Goal: Information Seeking & Learning: Learn about a topic

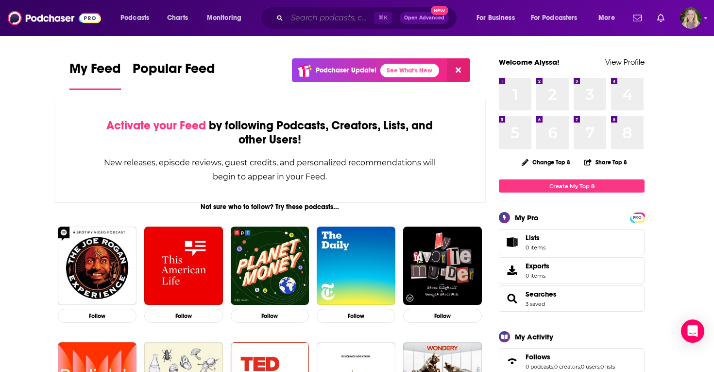
click at [319, 17] on input "Search podcasts, credits, & more..." at bounding box center [330, 18] width 87 height 16
paste input "12 of 913 Using AI at Work"
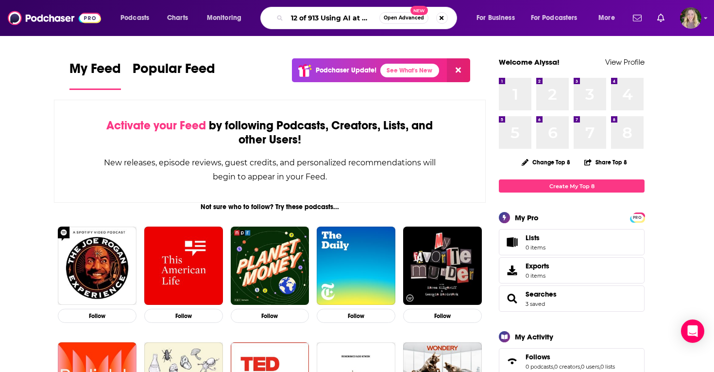
scroll to position [0, 11]
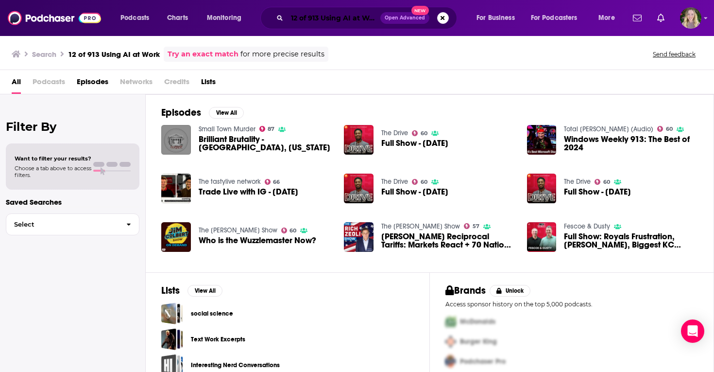
click at [311, 17] on input "12 of 913 Using AI at Work" at bounding box center [333, 18] width 93 height 16
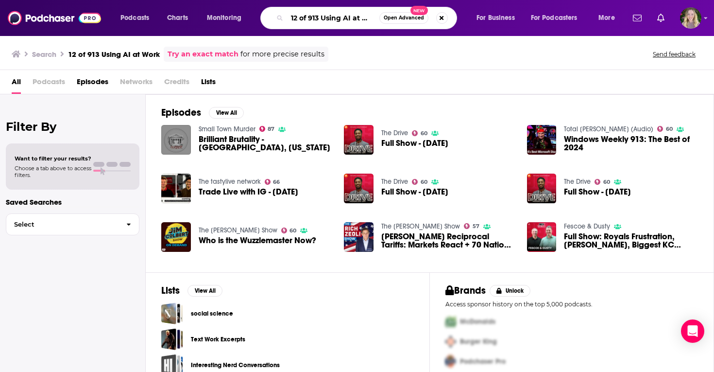
drag, startPoint x: 326, startPoint y: 19, endPoint x: 272, endPoint y: 20, distance: 54.9
click at [272, 20] on div "12 of 913 Using AI at Work Open Advanced New" at bounding box center [358, 18] width 197 height 22
type input "Using AI at Work"
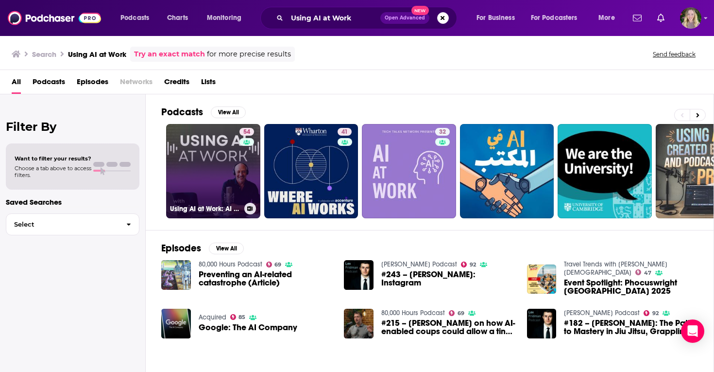
click at [203, 187] on link "54 Using AI at Work: AI in the Workplace & Generative AI for Business Leaders" at bounding box center [213, 171] width 94 height 94
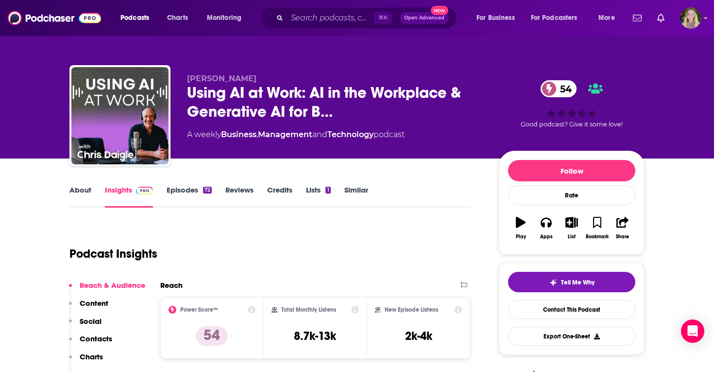
click at [75, 191] on link "About" at bounding box center [80, 196] width 22 height 22
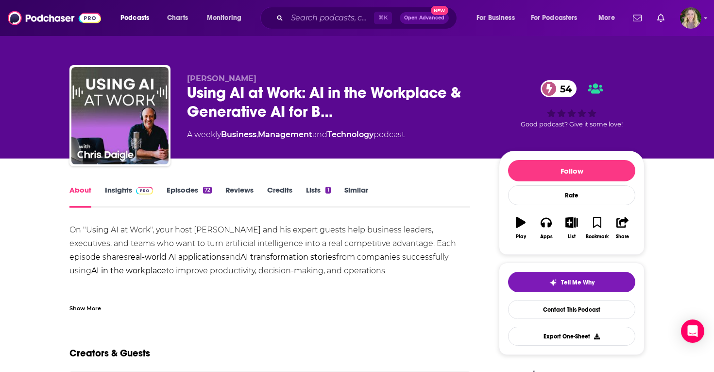
scroll to position [110, 0]
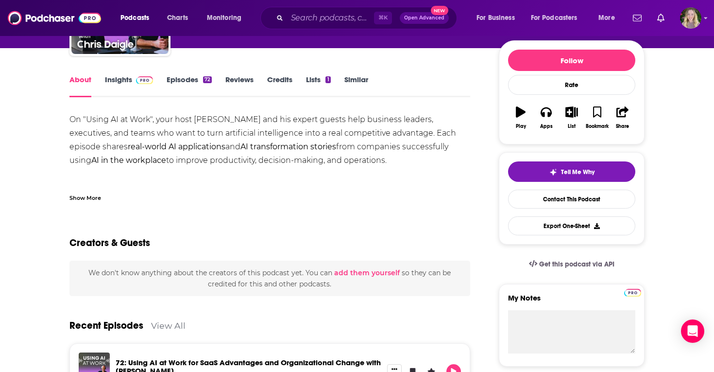
click at [117, 86] on link "Insights" at bounding box center [129, 86] width 48 height 22
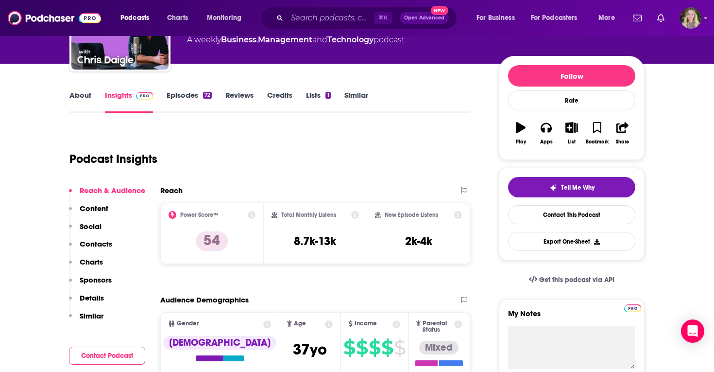
scroll to position [94, 0]
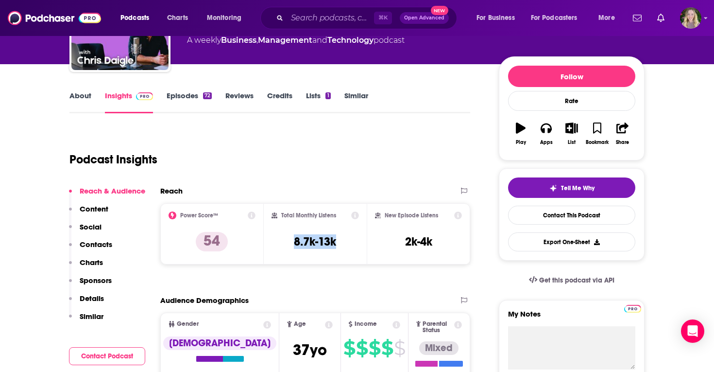
drag, startPoint x: 346, startPoint y: 240, endPoint x: 284, endPoint y: 240, distance: 62.2
click at [284, 240] on div "Total Monthly Listens 8.7k-13k" at bounding box center [316, 233] width 88 height 45
copy h3 "8.7k-13k"
click at [347, 167] on div "Podcast Insights" at bounding box center [265, 154] width 393 height 50
drag, startPoint x: 438, startPoint y: 240, endPoint x: 390, endPoint y: 240, distance: 48.1
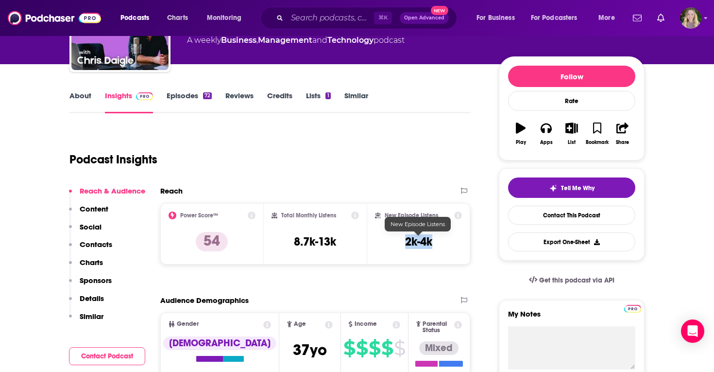
click at [390, 240] on div "New Episode Listens 2k-4k" at bounding box center [418, 233] width 87 height 45
copy h3 "2k-4k"
click at [393, 148] on div "Podcast Insights" at bounding box center [265, 154] width 393 height 50
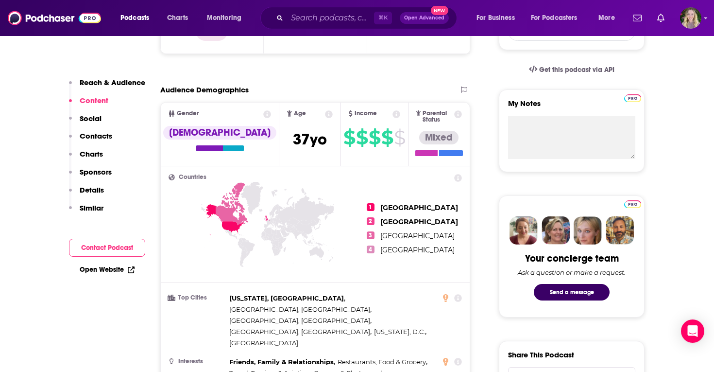
scroll to position [67, 0]
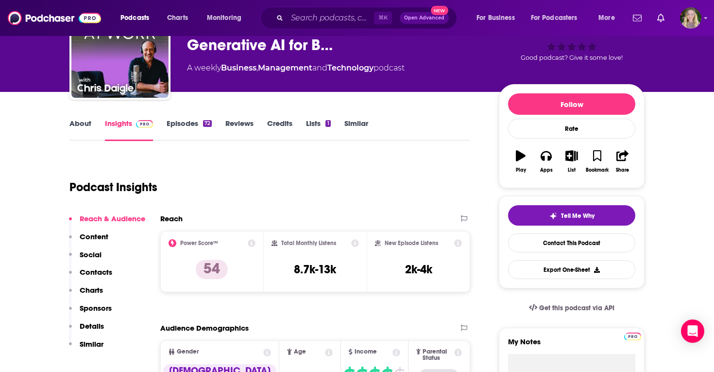
click at [183, 125] on link "Episodes 72" at bounding box center [189, 130] width 45 height 22
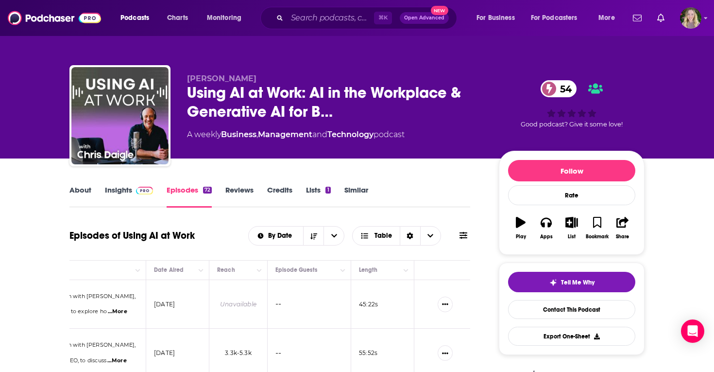
click at [75, 188] on link "About" at bounding box center [80, 196] width 22 height 22
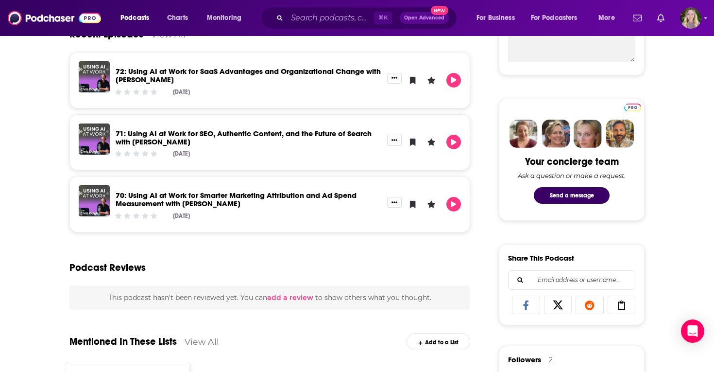
scroll to position [495, 0]
